Goal: Task Accomplishment & Management: Manage account settings

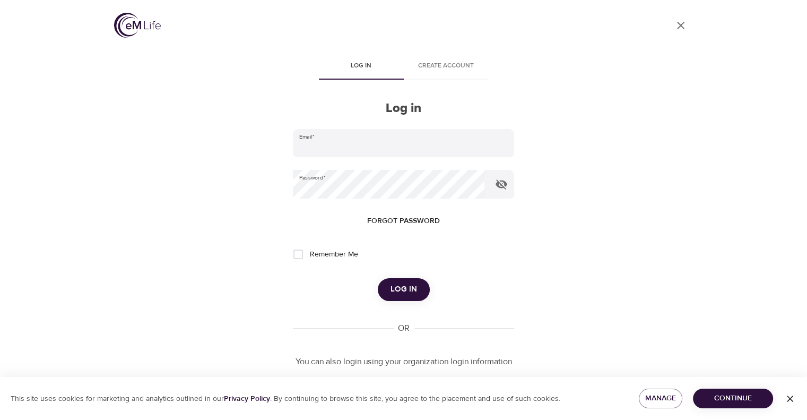
type input "[PERSON_NAME][EMAIL_ADDRESS][PERSON_NAME][DOMAIN_NAME]"
click at [414, 289] on span "Log in" at bounding box center [404, 289] width 27 height 14
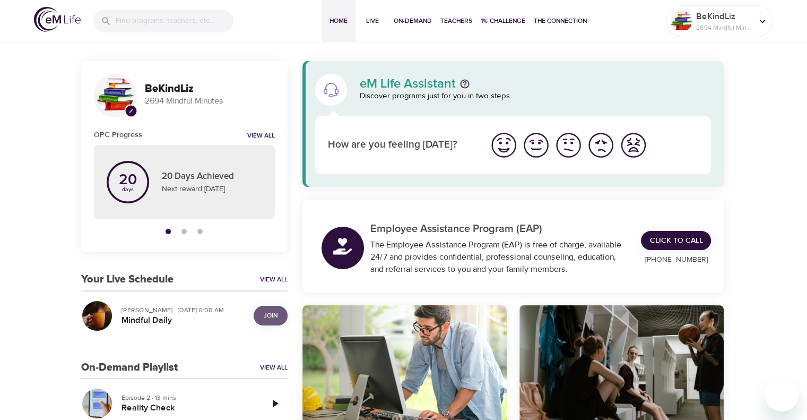
click at [269, 317] on span "Join" at bounding box center [271, 315] width 14 height 11
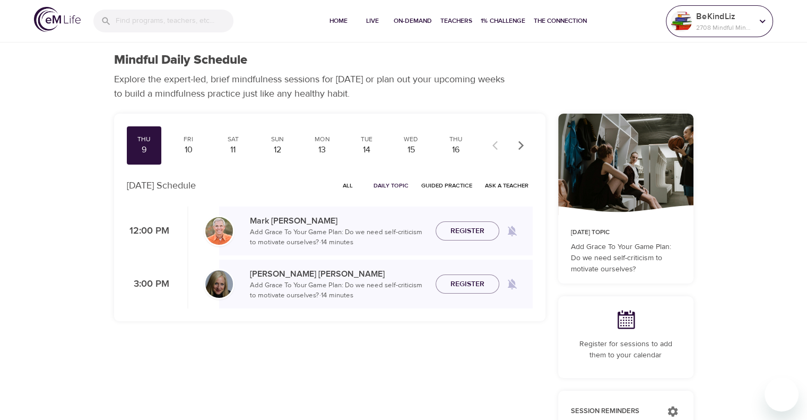
click at [716, 25] on p "2708 Mindful Minutes" at bounding box center [724, 28] width 56 height 10
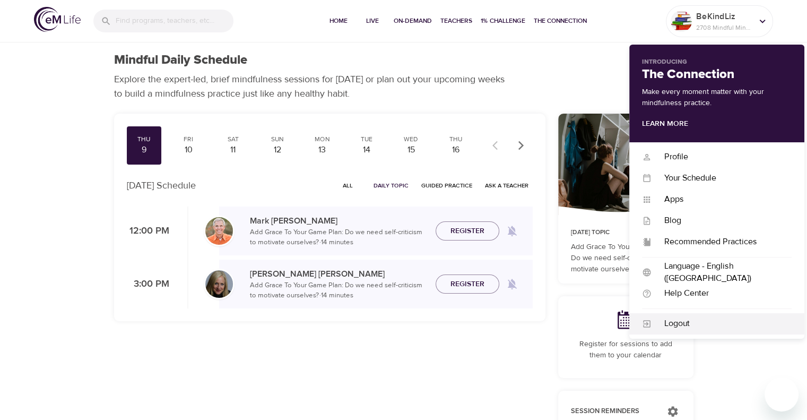
click at [705, 320] on div "Logout" at bounding box center [722, 323] width 140 height 12
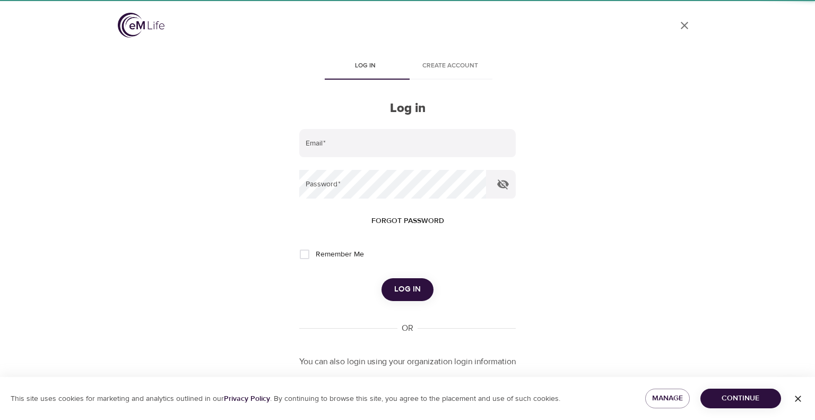
type input "[PERSON_NAME][EMAIL_ADDRESS][PERSON_NAME][DOMAIN_NAME]"
